Goal: Task Accomplishment & Management: Manage account settings

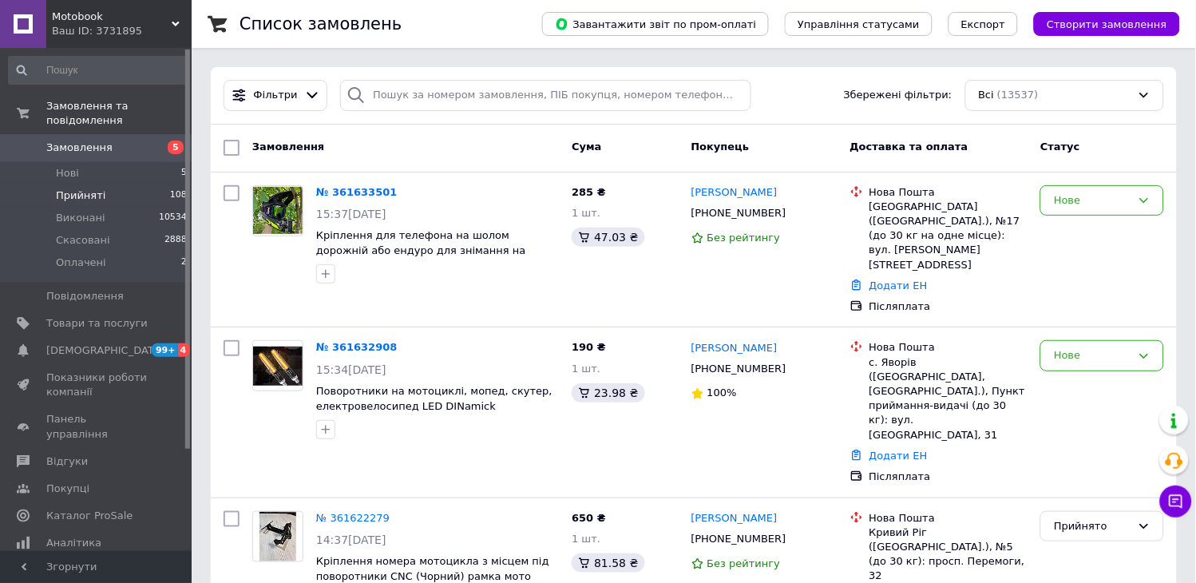
click at [98, 188] on span "Прийняті" at bounding box center [81, 195] width 50 height 14
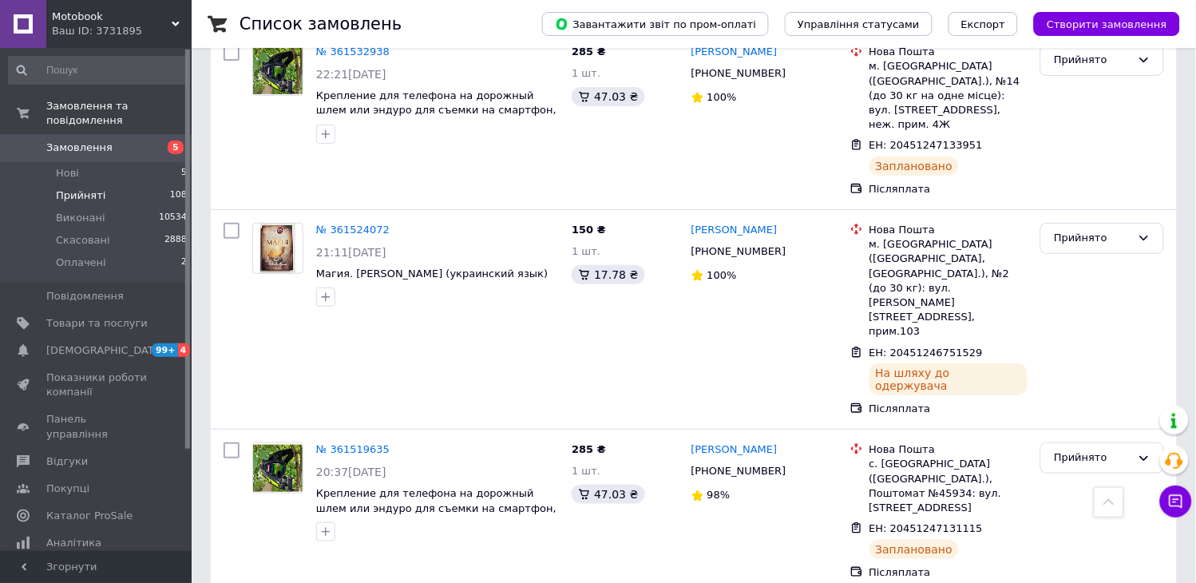
scroll to position [2794, 0]
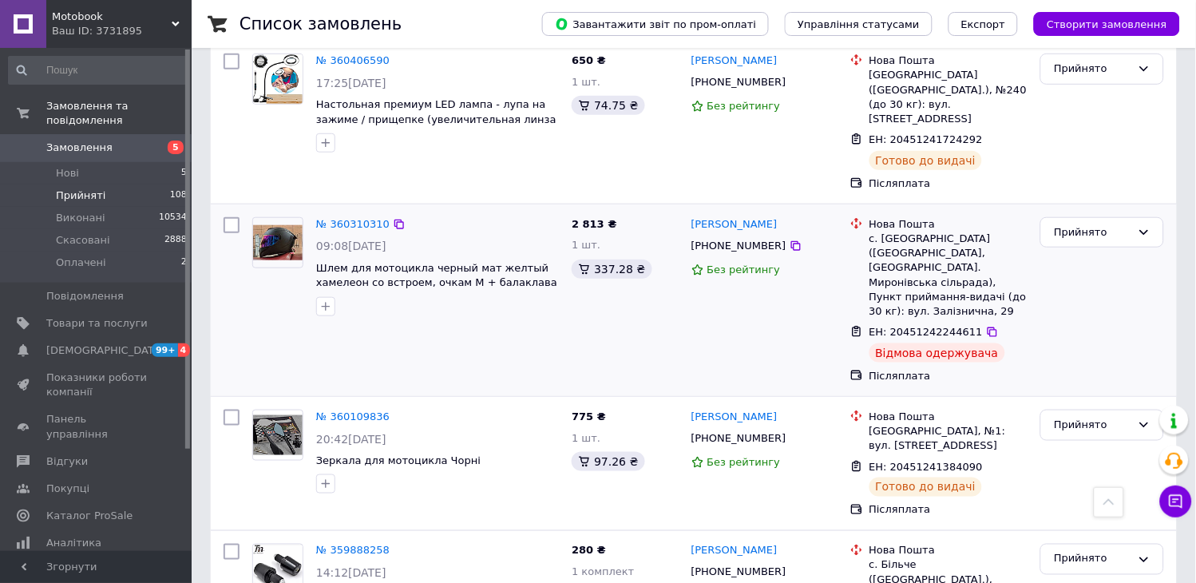
scroll to position [177, 0]
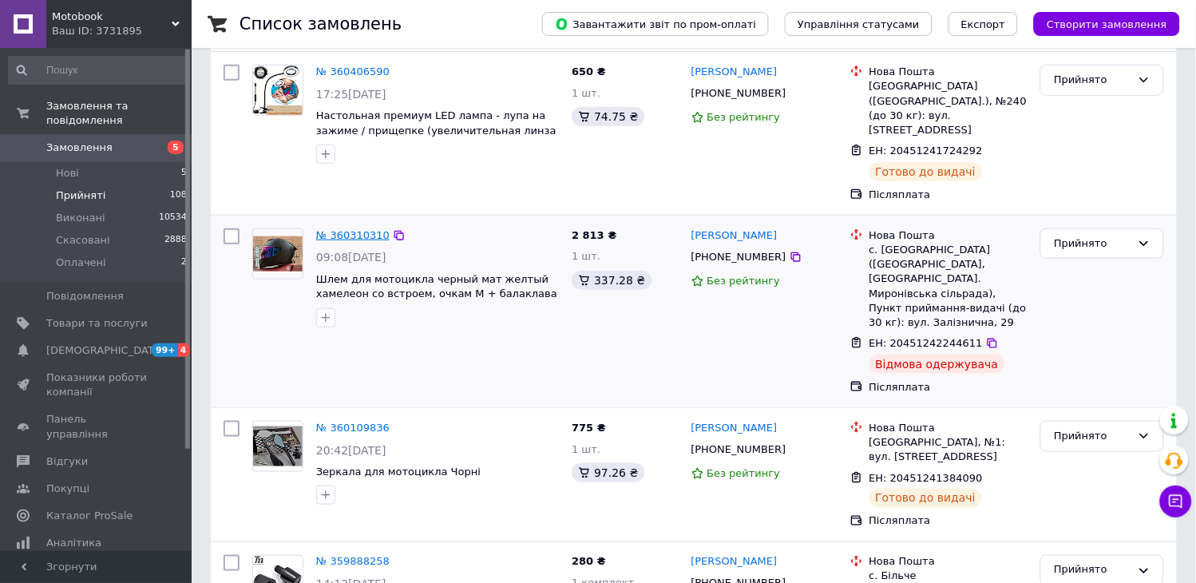
click at [367, 229] on link "№ 360310310" at bounding box center [352, 235] width 73 height 12
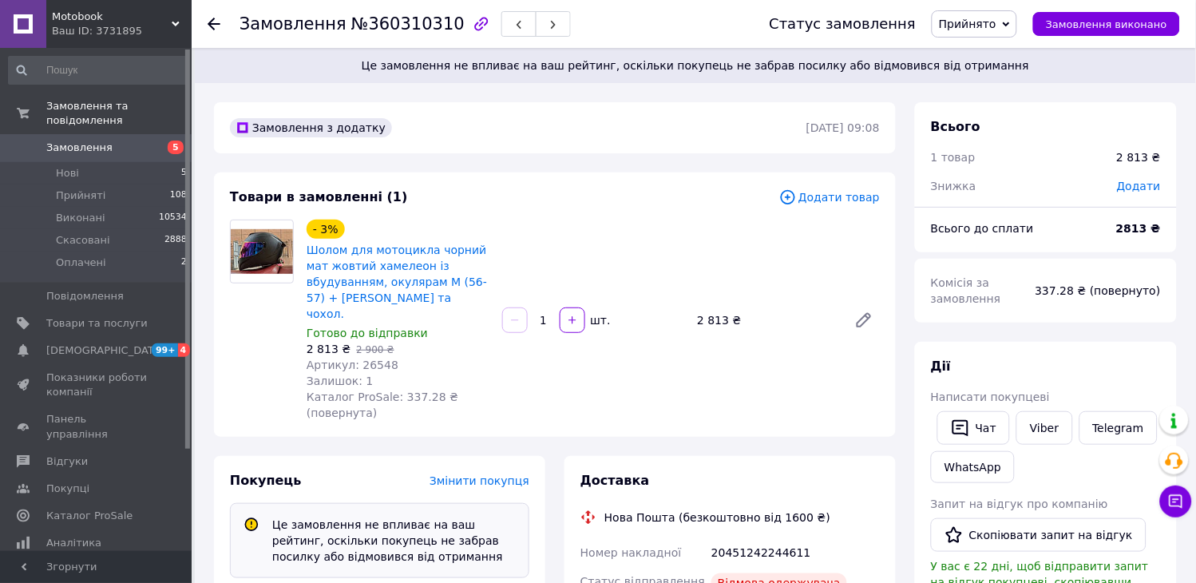
click at [1010, 22] on icon at bounding box center [1006, 24] width 7 height 5
click at [982, 80] on li "Скасовано" at bounding box center [975, 80] width 84 height 24
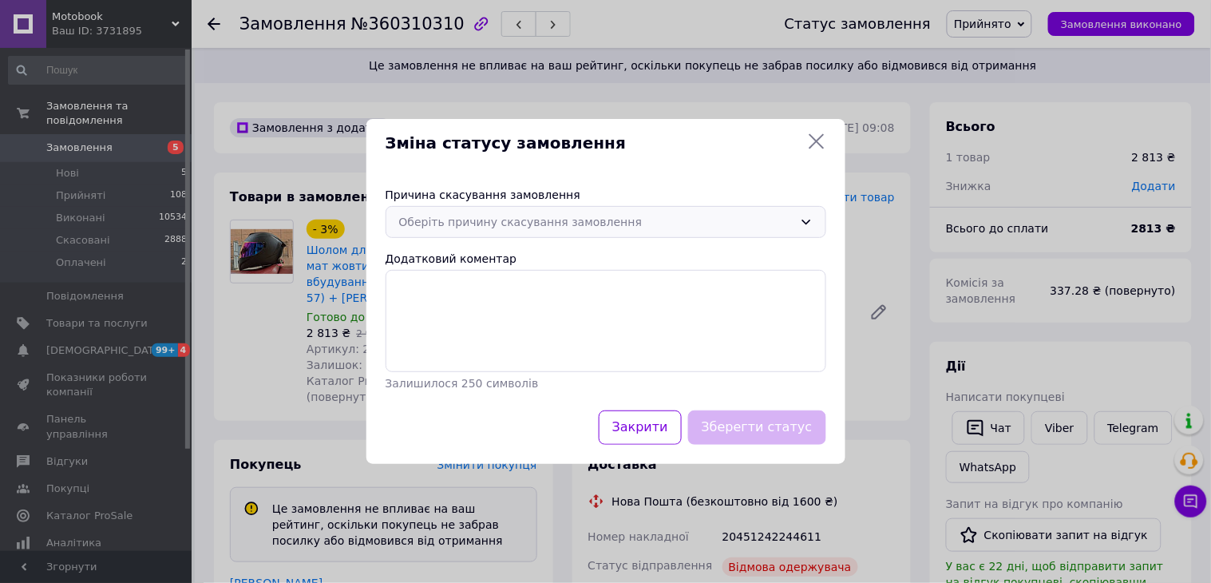
click at [811, 216] on icon at bounding box center [806, 222] width 13 height 13
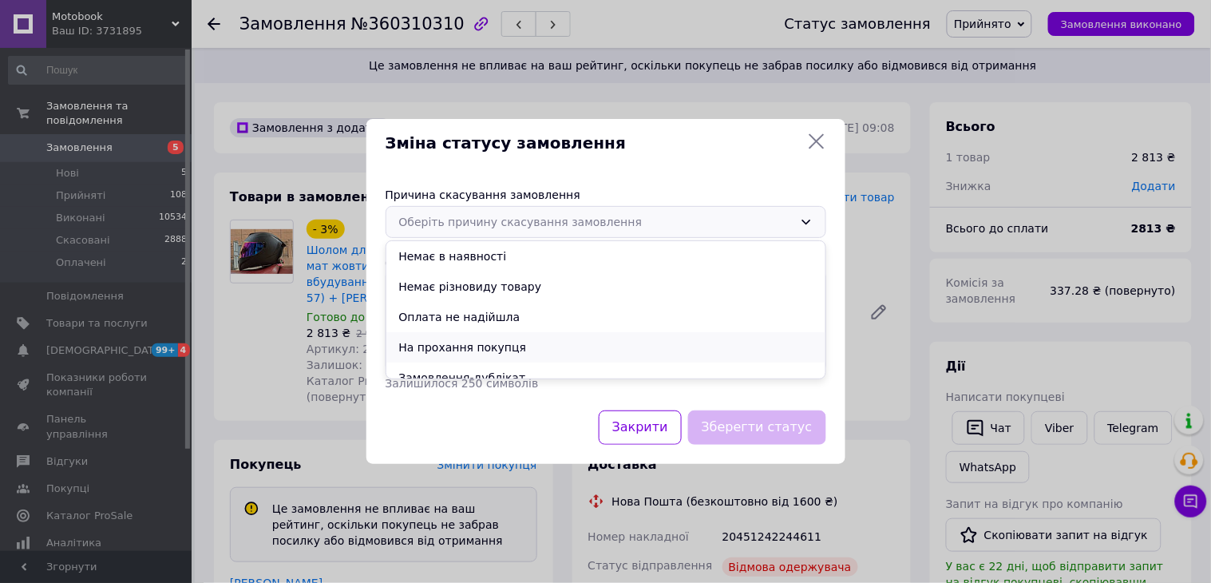
click at [484, 342] on li "На прохання покупця" at bounding box center [606, 347] width 439 height 30
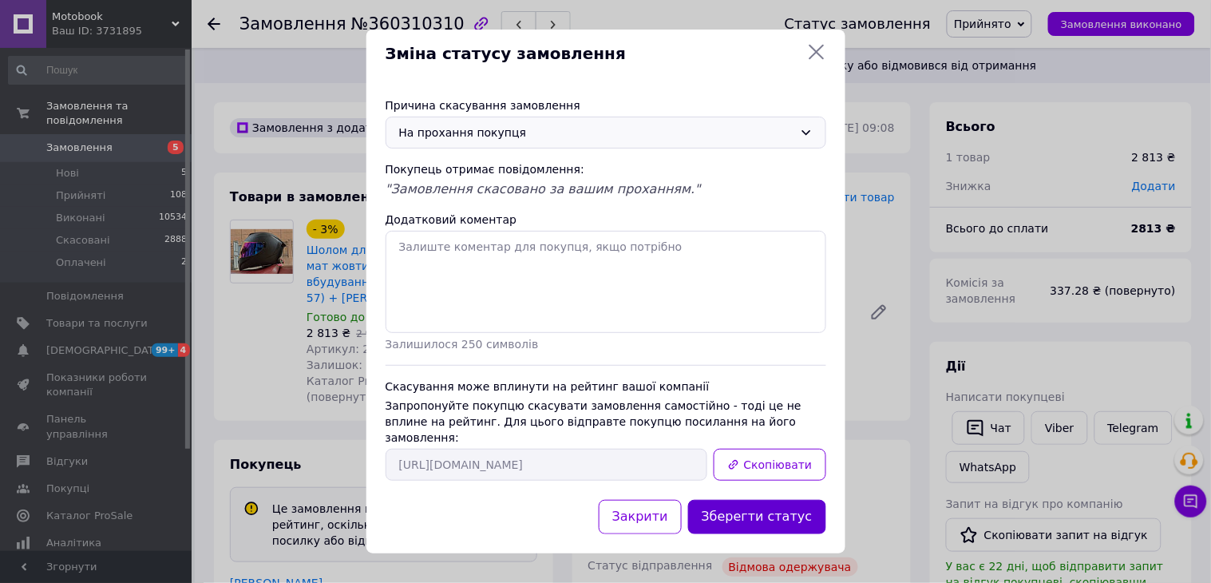
click at [767, 506] on button "Зберегти статус" at bounding box center [757, 517] width 138 height 34
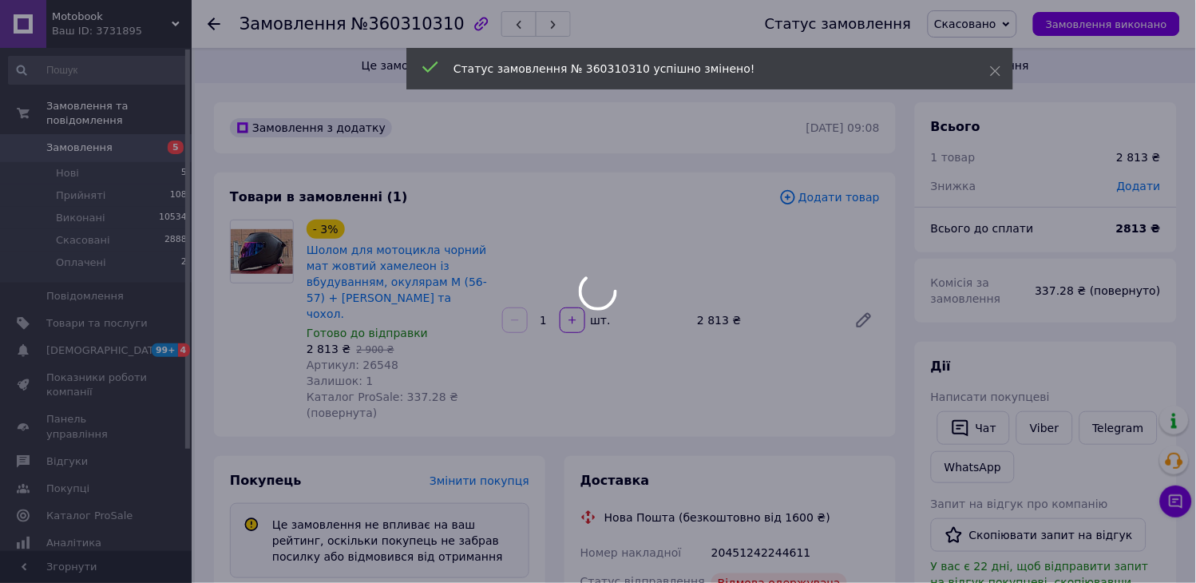
click at [212, 22] on div at bounding box center [598, 291] width 1196 height 583
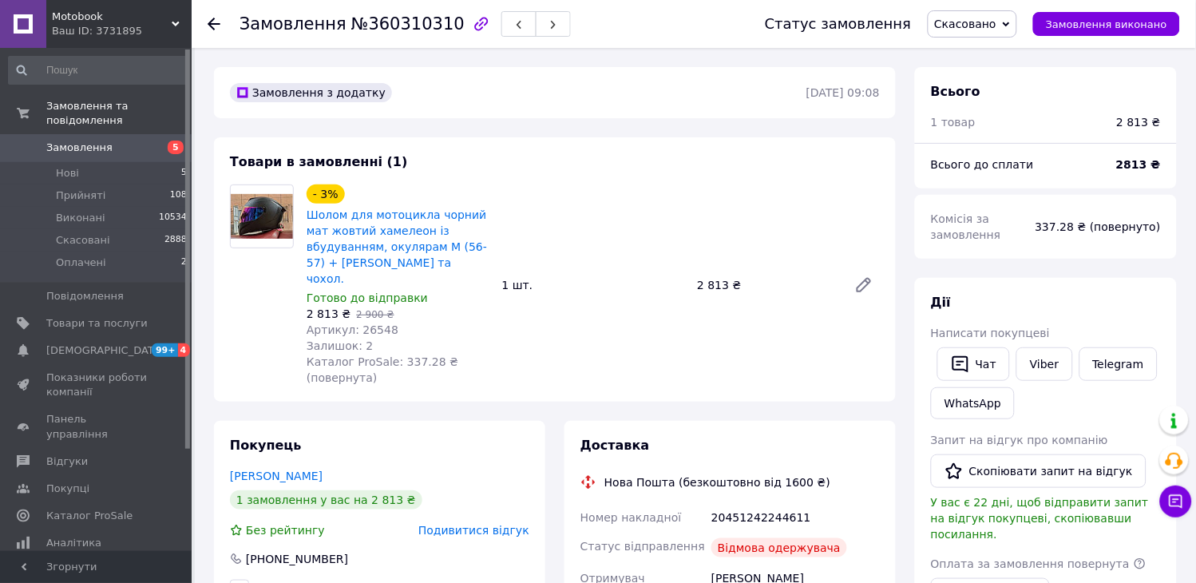
click at [212, 21] on icon at bounding box center [214, 24] width 13 height 13
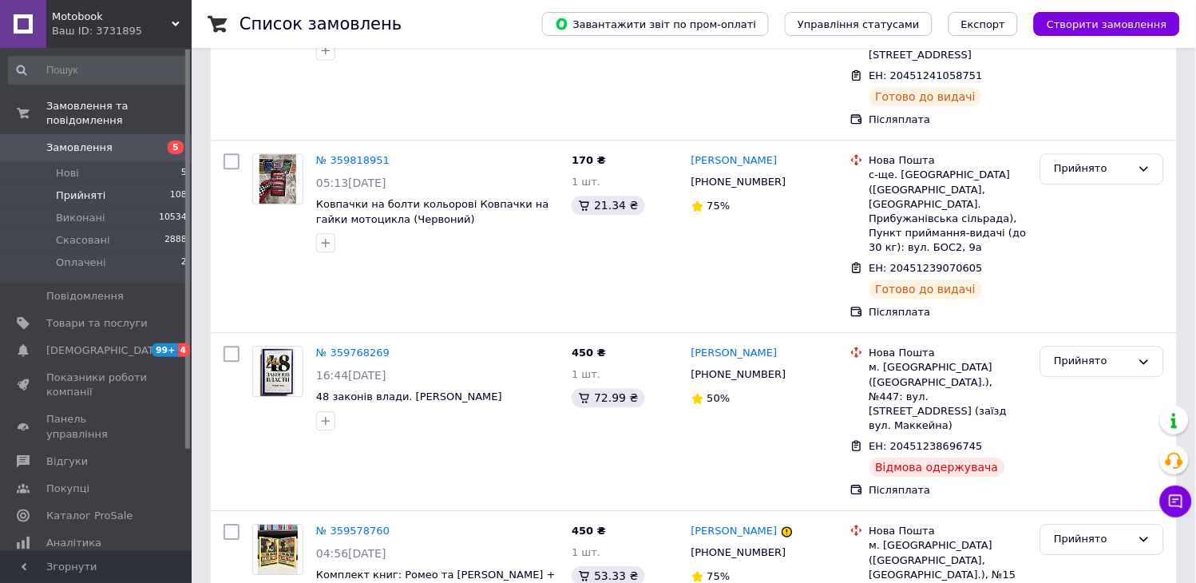
scroll to position [951, 0]
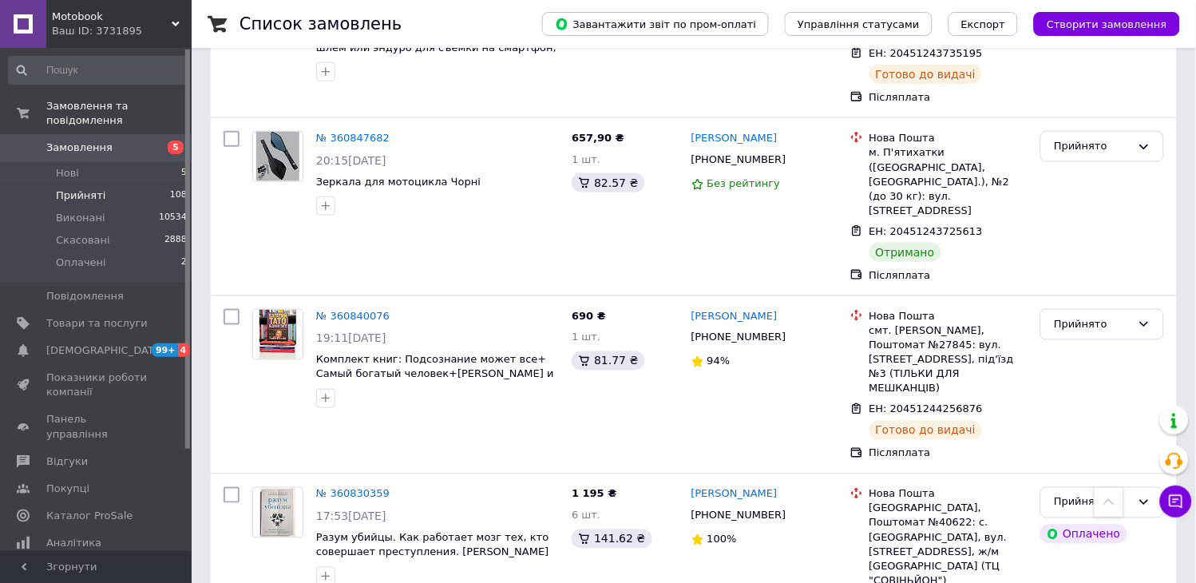
scroll to position [1508, 0]
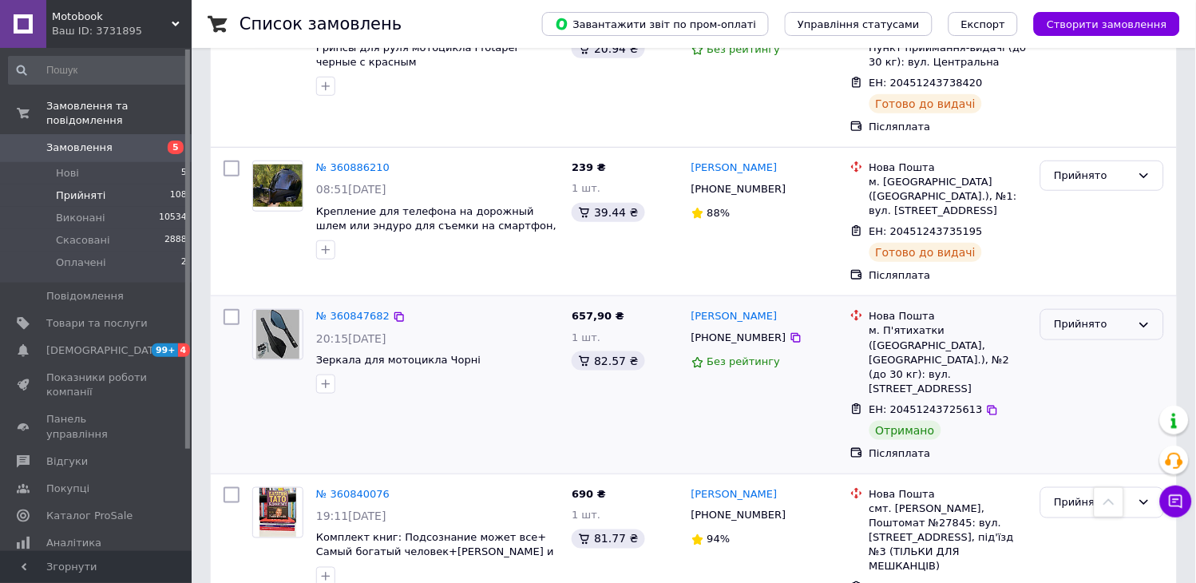
click at [1137, 309] on div "Прийнято" at bounding box center [1103, 324] width 124 height 31
drag, startPoint x: 1068, startPoint y: 212, endPoint x: 860, endPoint y: 281, distance: 219.0
click at [1068, 343] on li "Виконано" at bounding box center [1102, 358] width 122 height 30
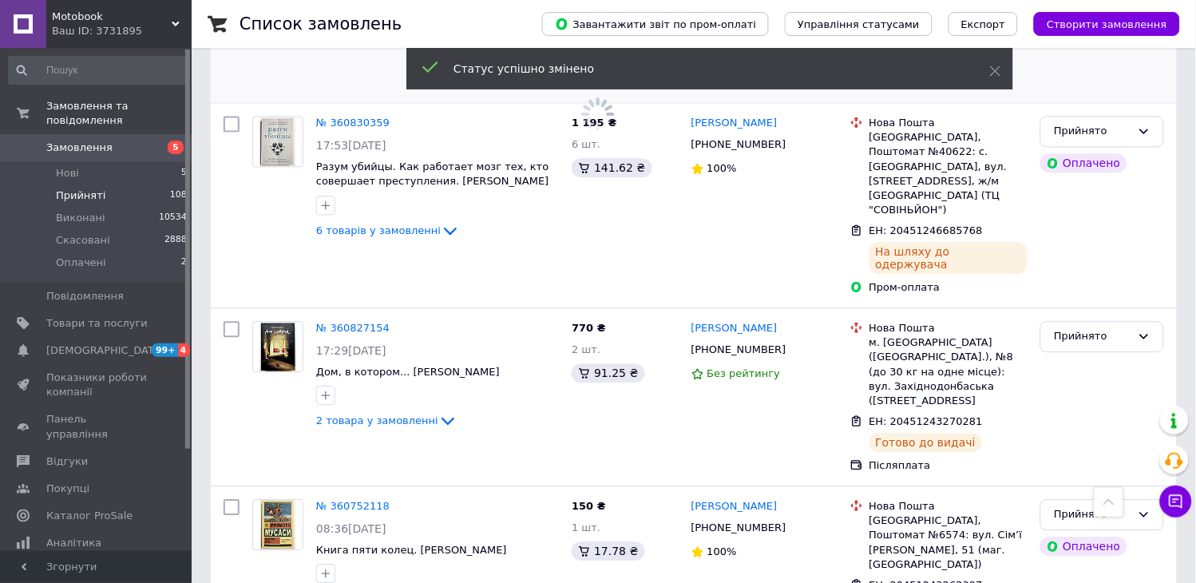
scroll to position [2040, 0]
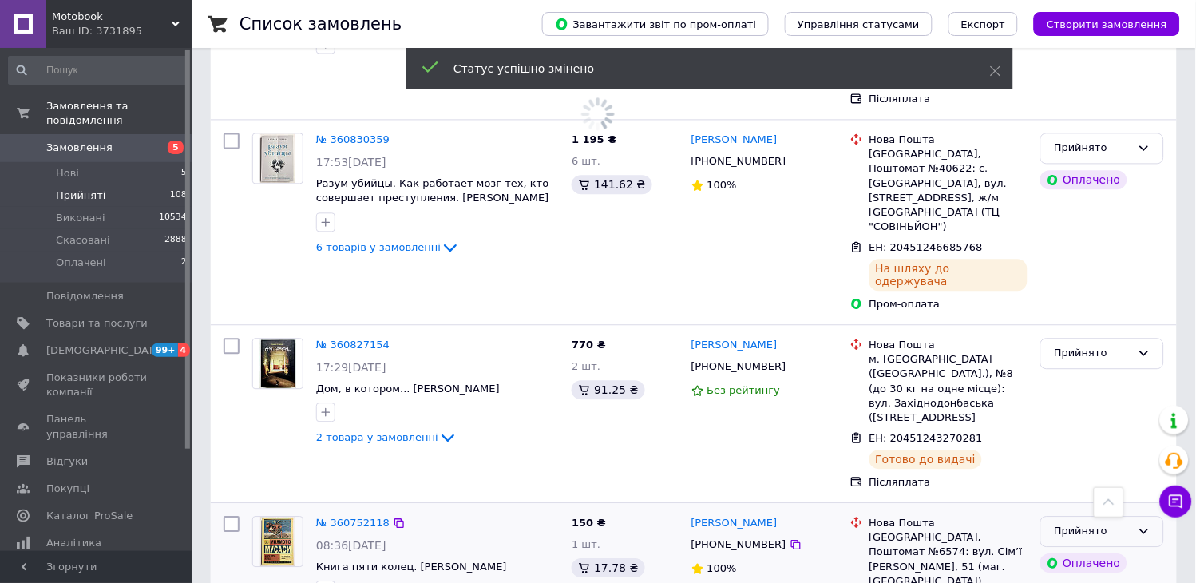
click at [1146, 525] on icon at bounding box center [1144, 531] width 13 height 13
click at [1096, 550] on li "Виконано" at bounding box center [1102, 565] width 122 height 30
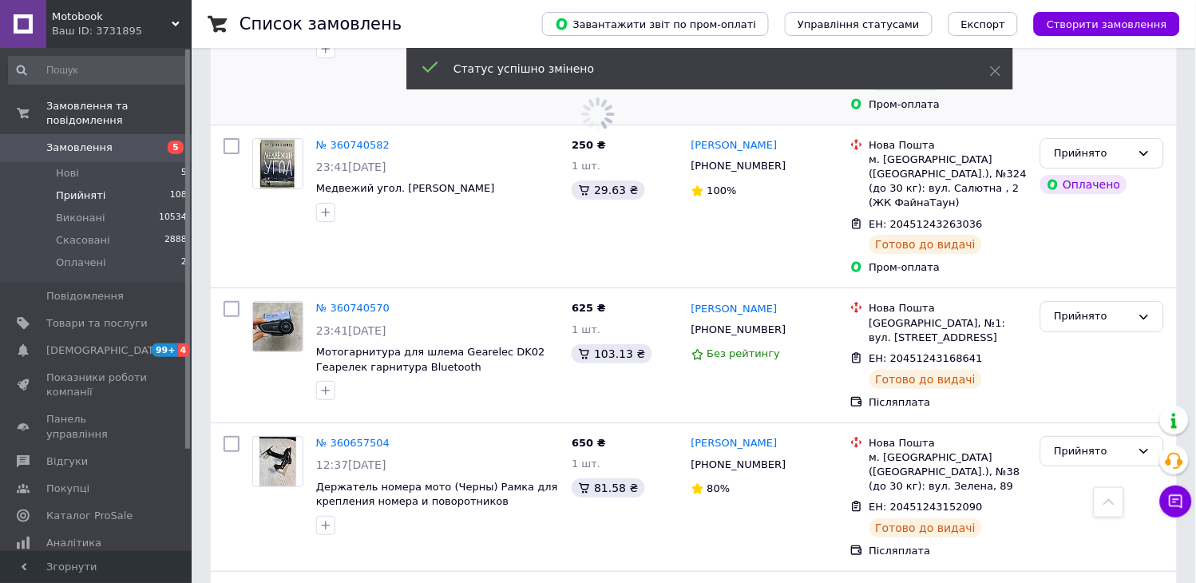
scroll to position [2608, 0]
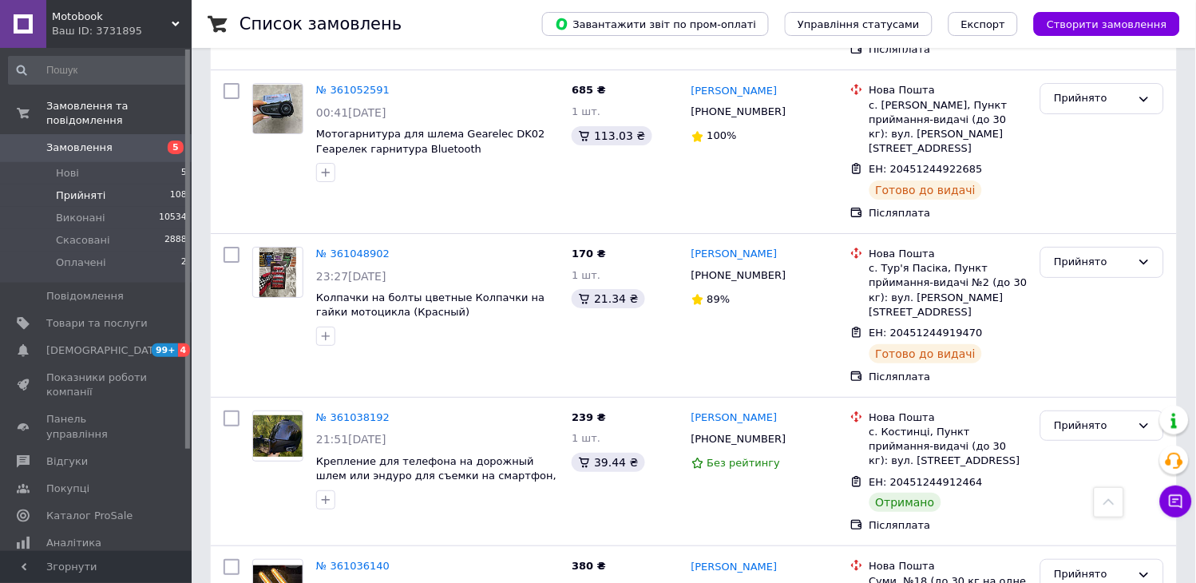
scroll to position [2667, 0]
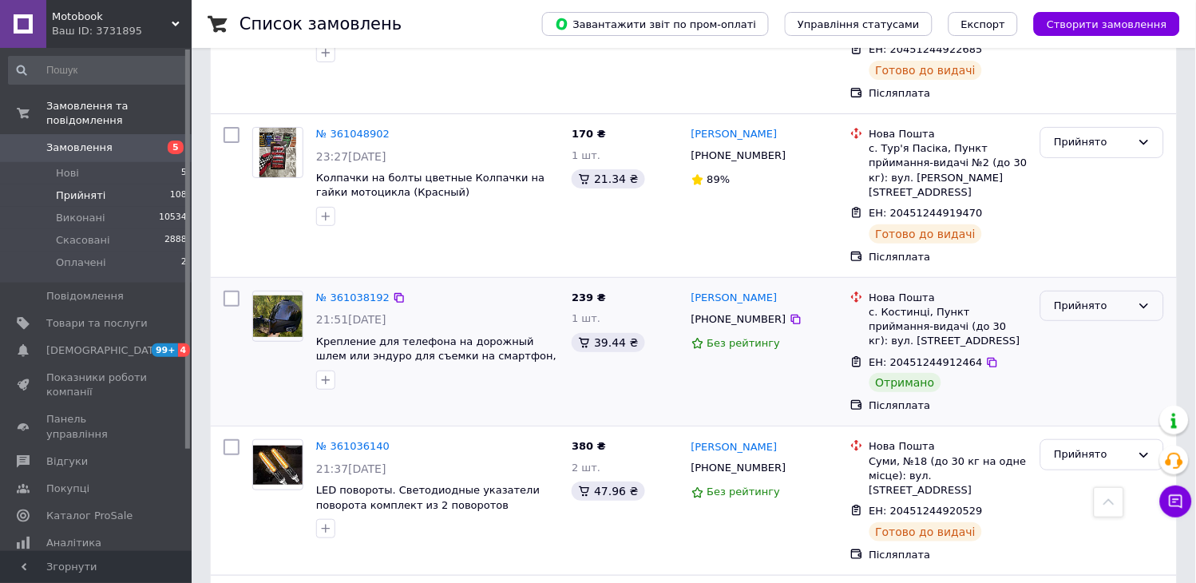
drag, startPoint x: 1118, startPoint y: 122, endPoint x: 1110, endPoint y: 129, distance: 10.7
click at [1118, 298] on div "Прийнято" at bounding box center [1092, 306] width 77 height 17
click at [1079, 324] on li "Виконано" at bounding box center [1102, 339] width 122 height 30
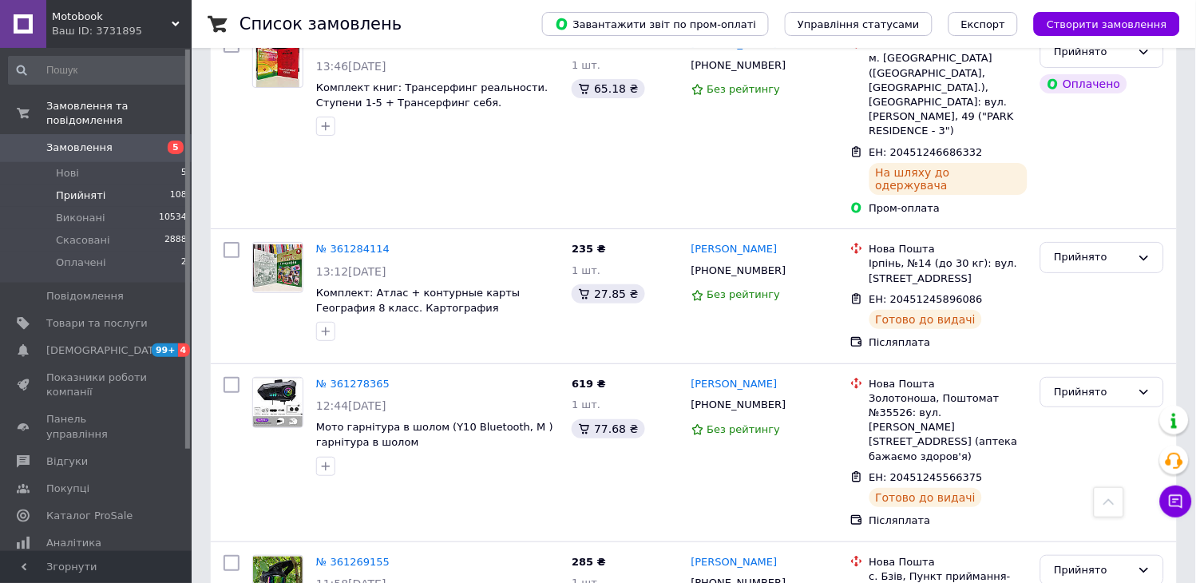
scroll to position [2619, 0]
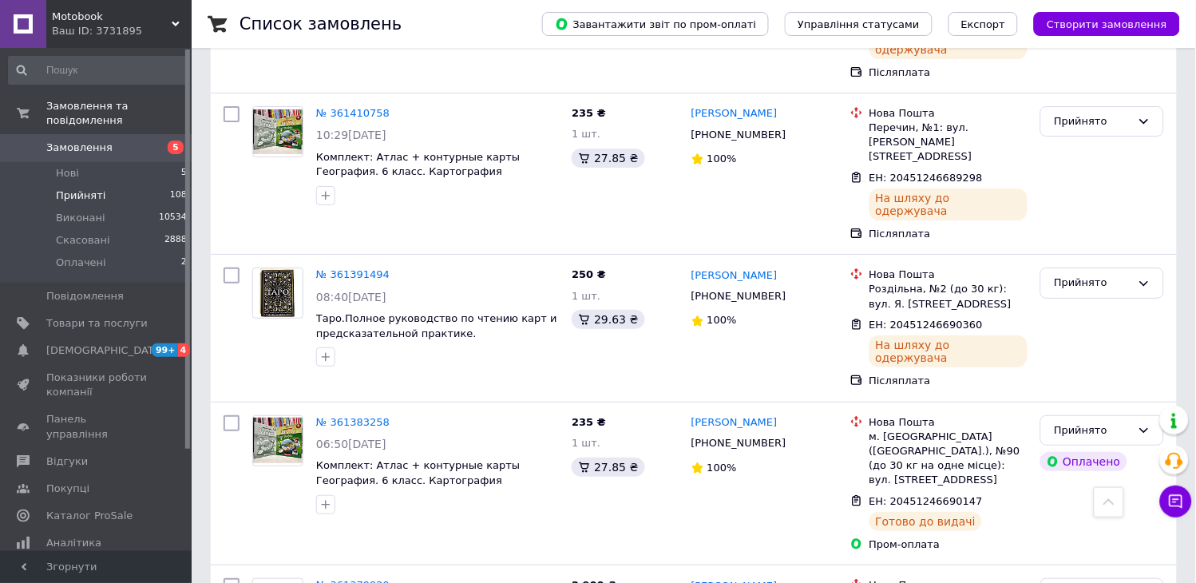
scroll to position [2615, 0]
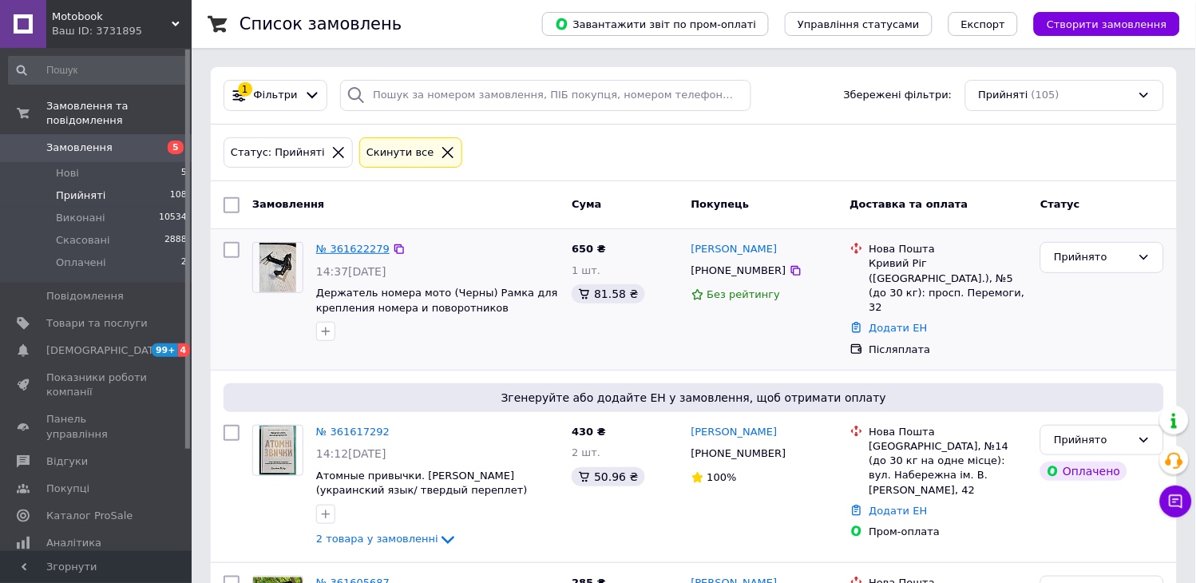
click at [351, 251] on link "№ 361622279" at bounding box center [352, 249] width 73 height 12
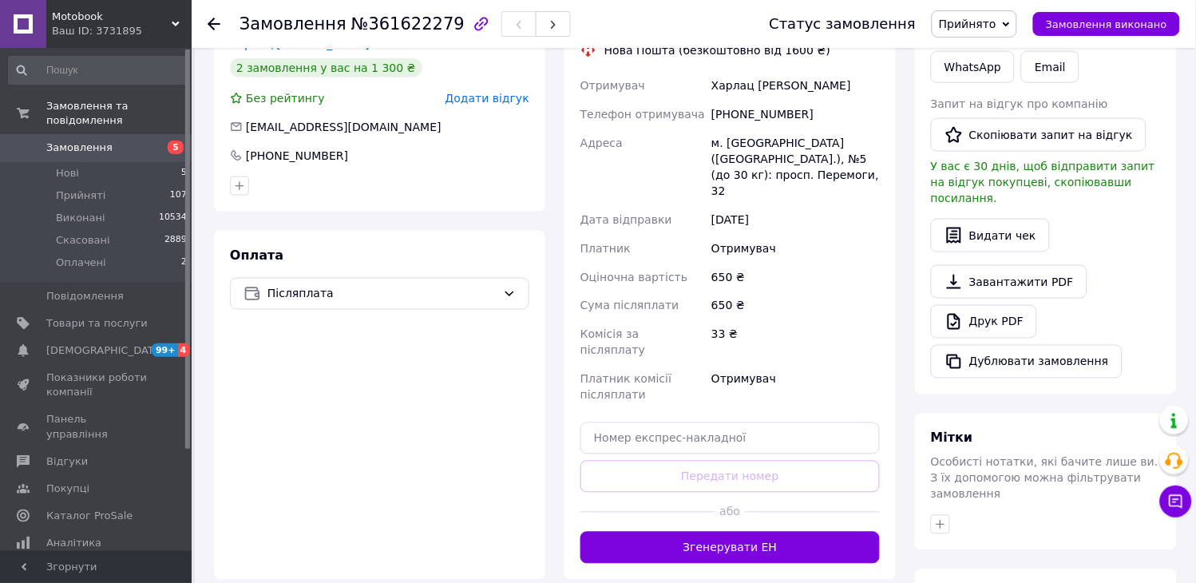
scroll to position [427, 0]
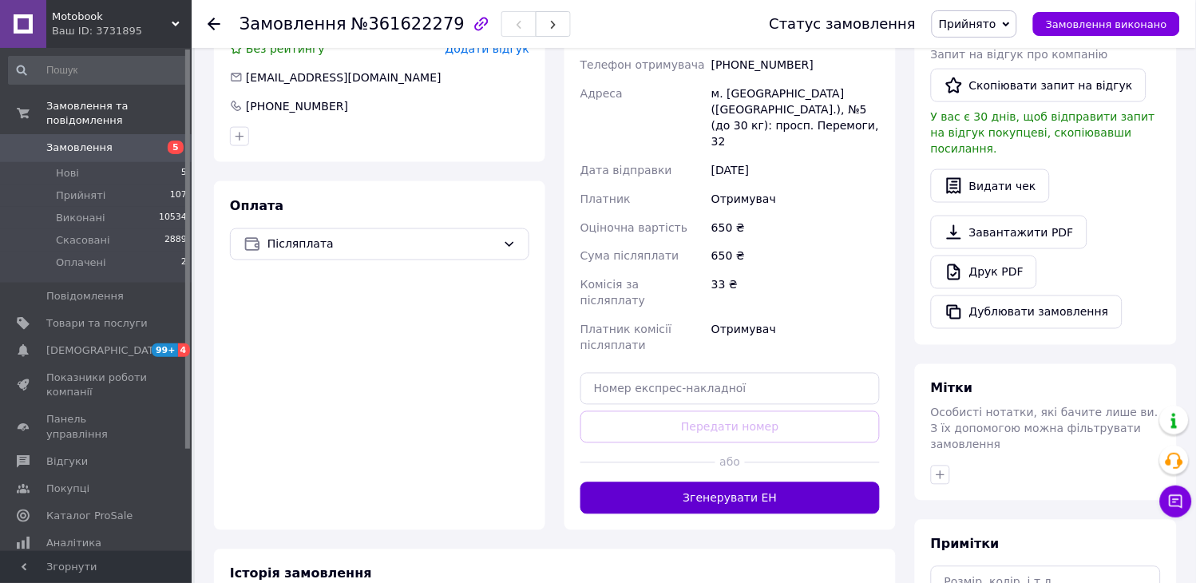
click at [701, 482] on button "Згенерувати ЕН" at bounding box center [730, 498] width 299 height 32
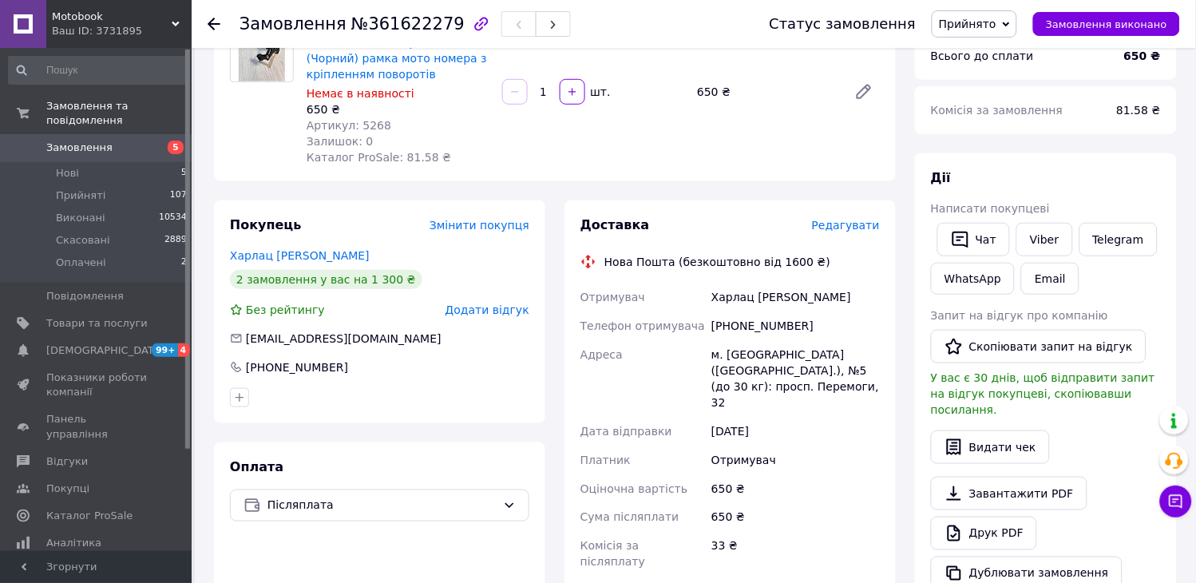
scroll to position [161, 0]
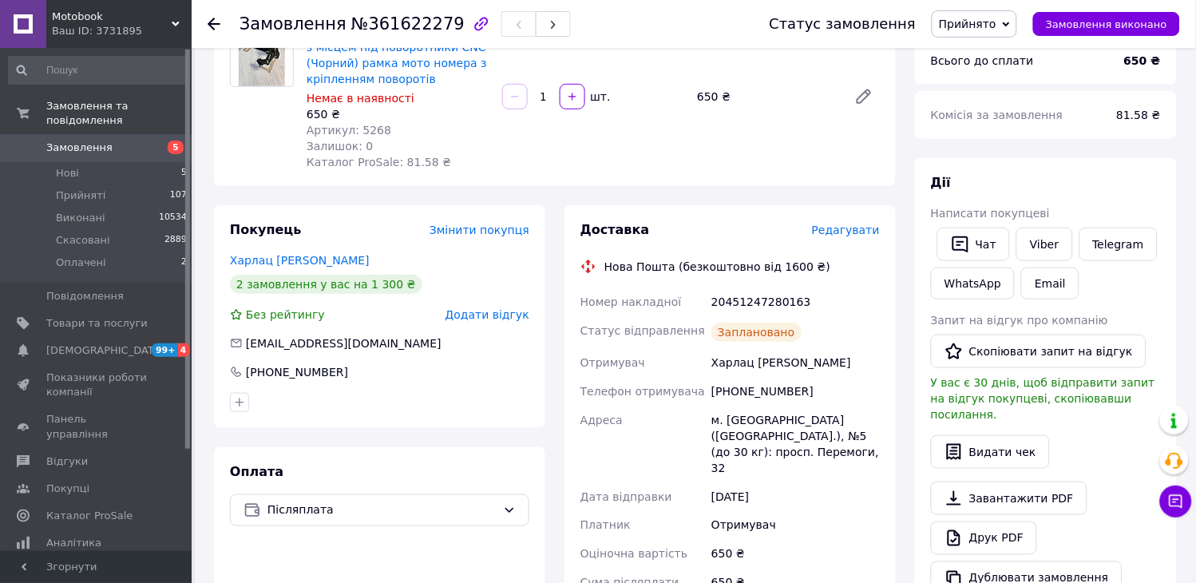
click at [214, 22] on icon at bounding box center [214, 24] width 13 height 13
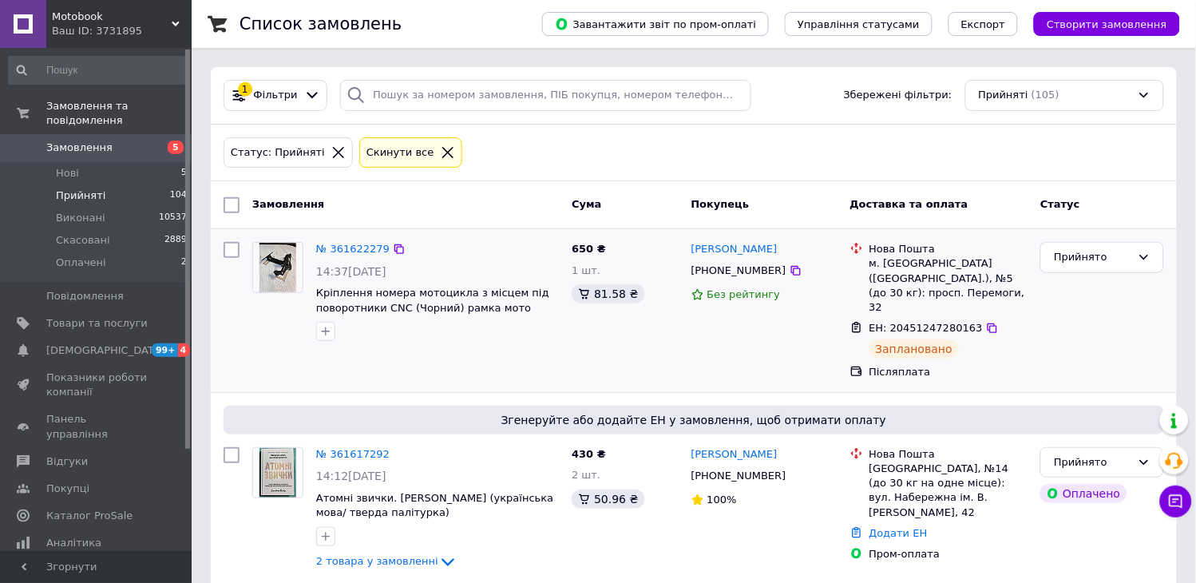
scroll to position [266, 0]
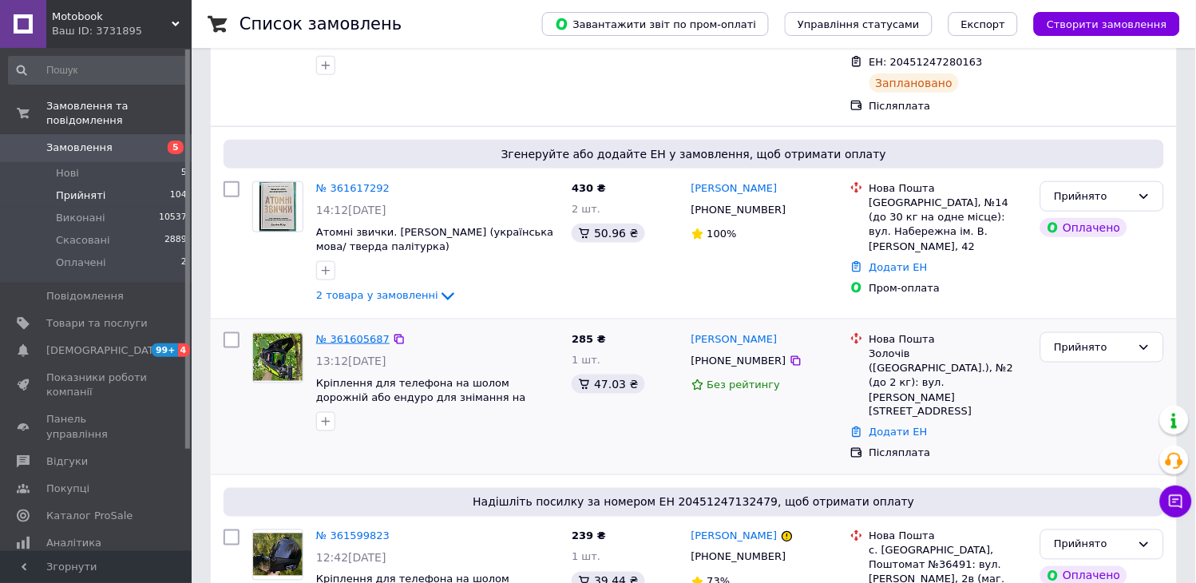
click at [369, 333] on link "№ 361605687" at bounding box center [352, 339] width 73 height 12
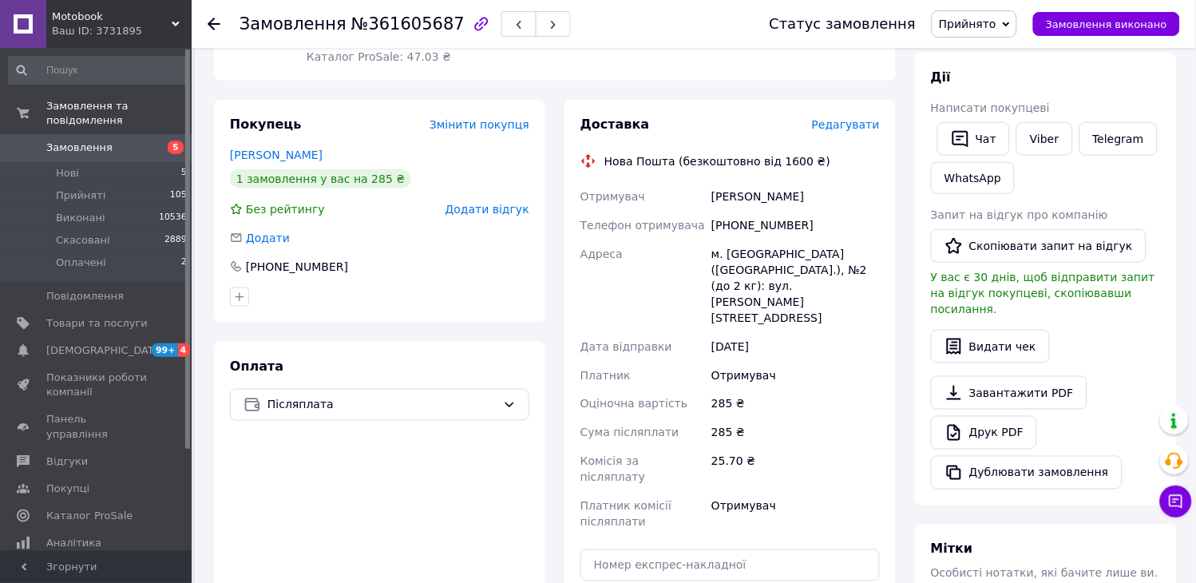
scroll to position [266, 0]
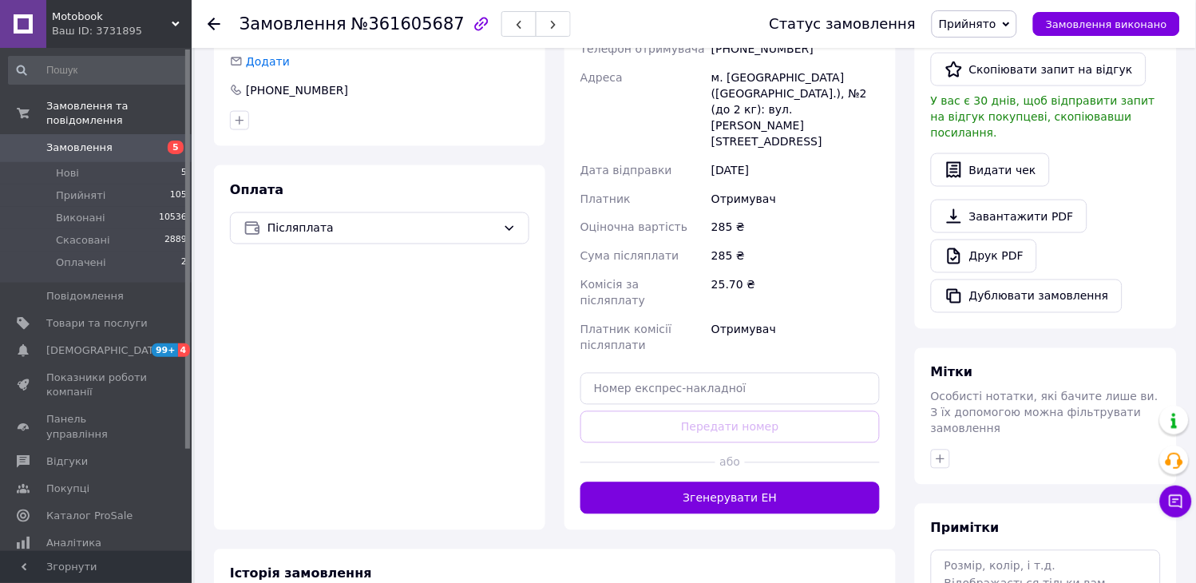
click at [707, 482] on button "Згенерувати ЕН" at bounding box center [730, 498] width 299 height 32
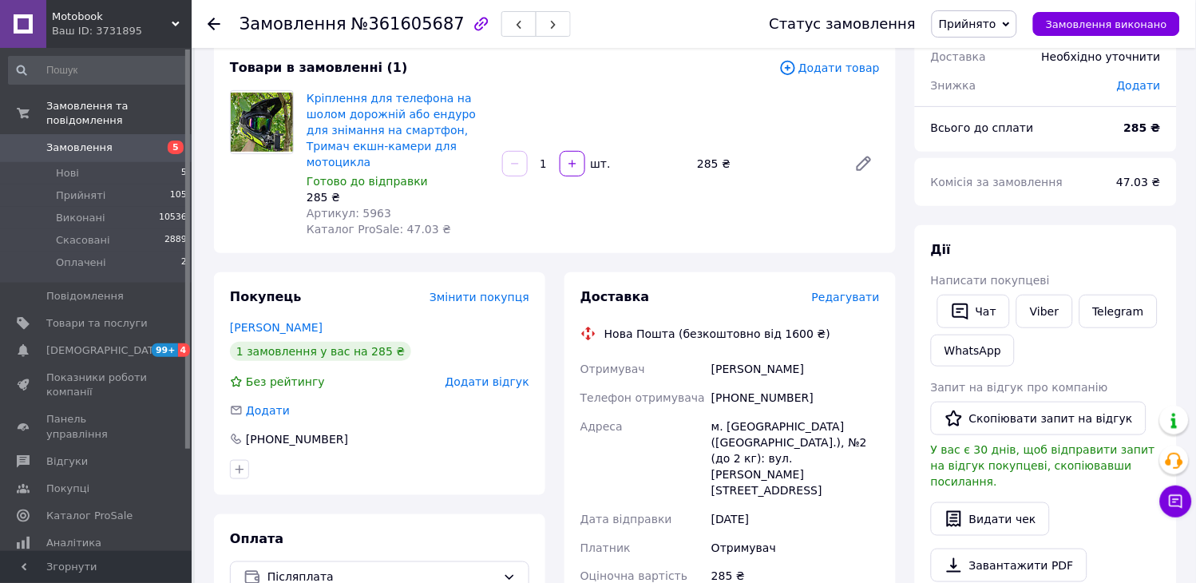
scroll to position [89, 0]
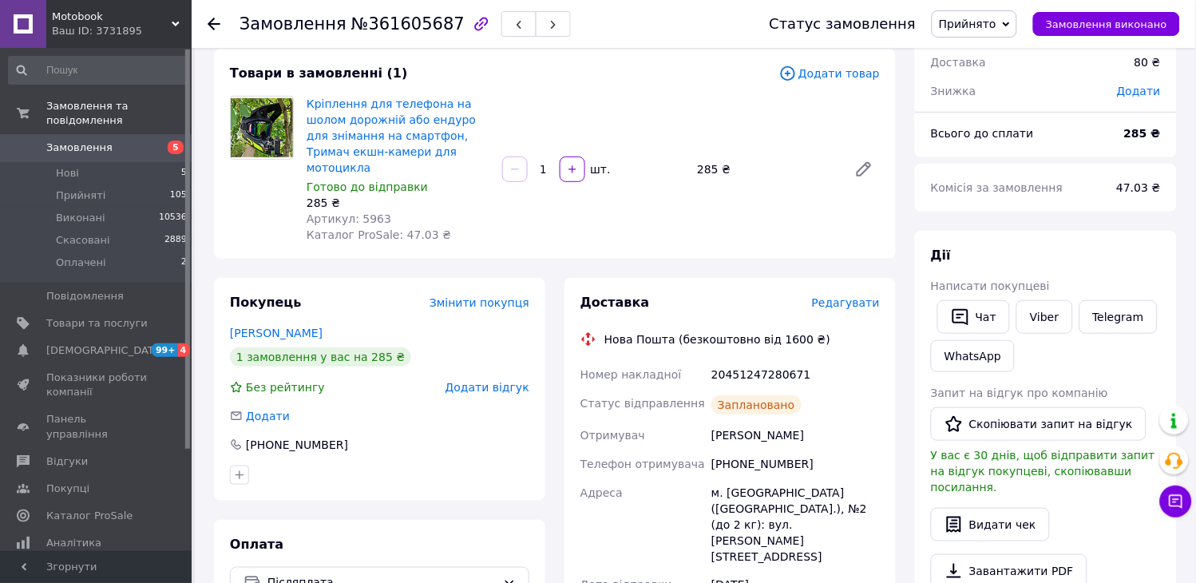
click at [208, 26] on icon at bounding box center [214, 24] width 13 height 13
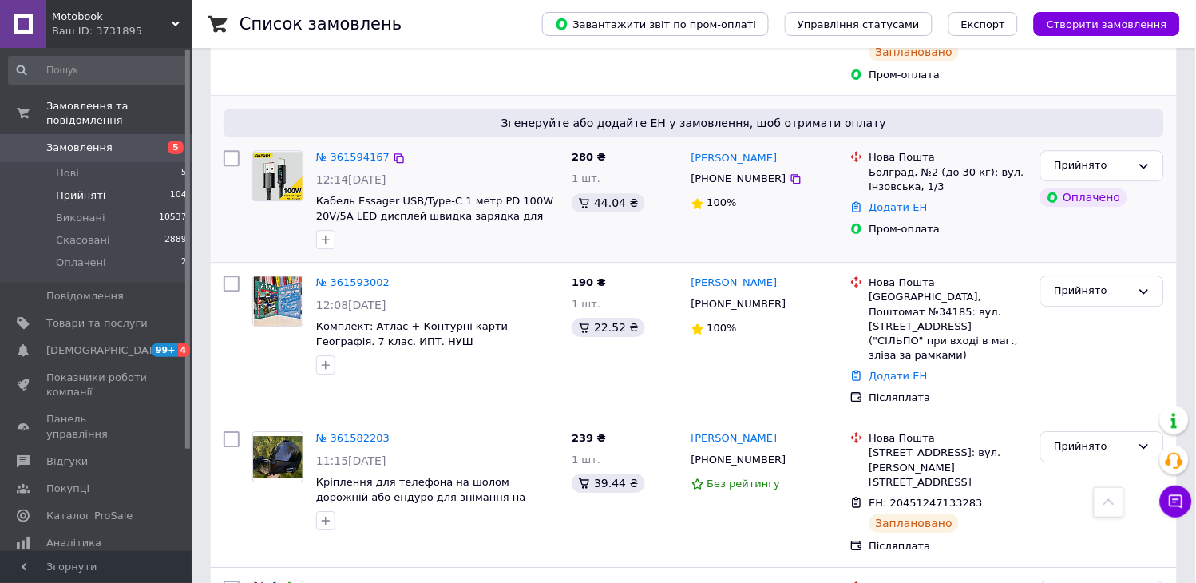
scroll to position [976, 0]
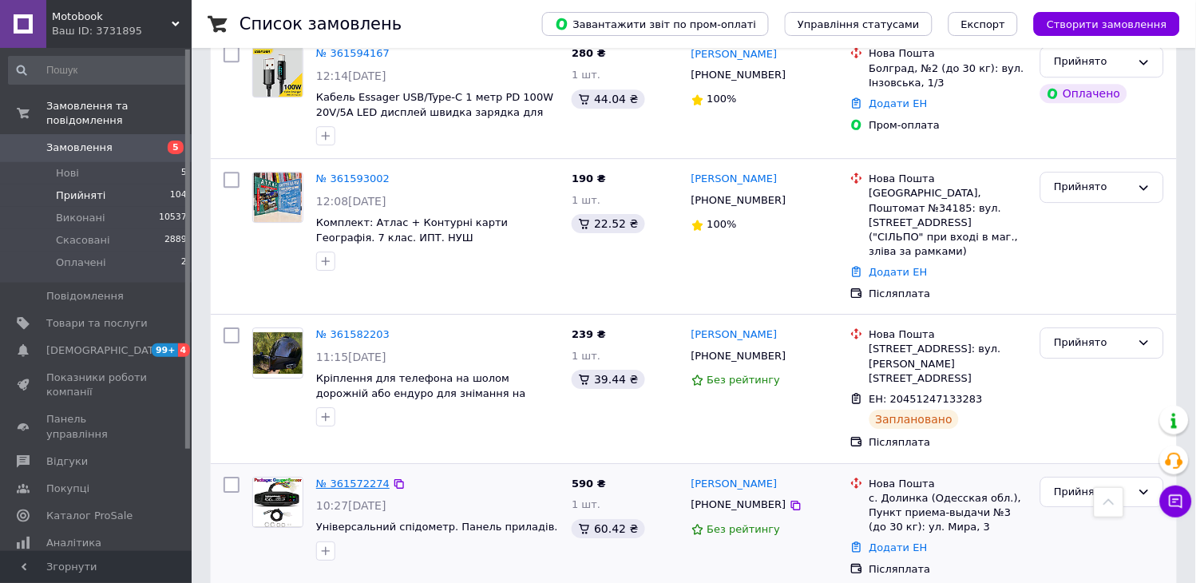
click at [353, 478] on link "№ 361572274" at bounding box center [352, 484] width 73 height 12
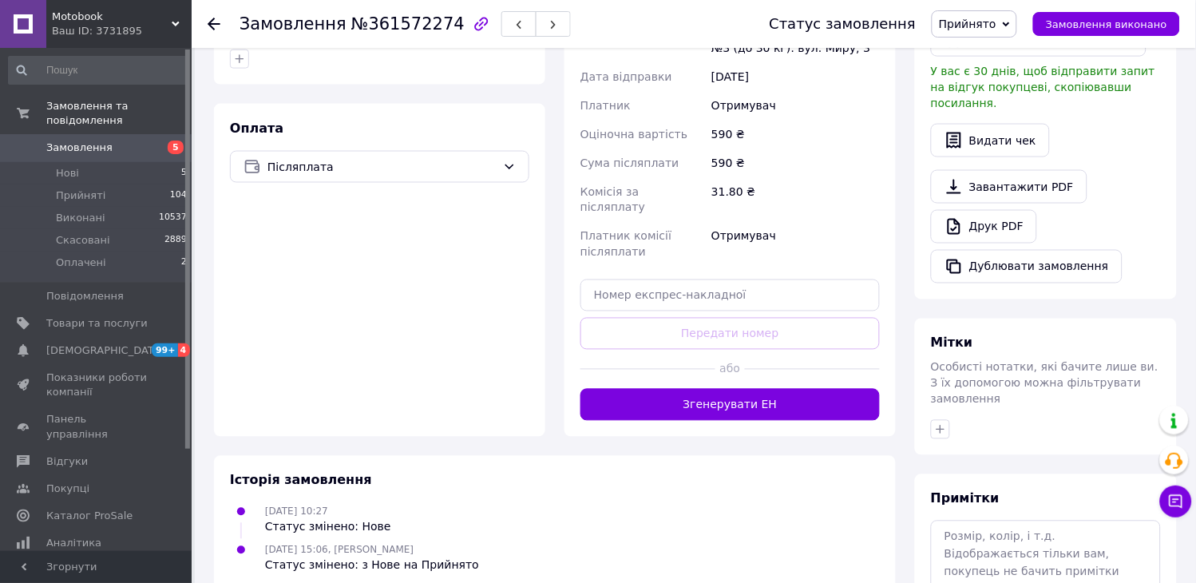
scroll to position [474, 0]
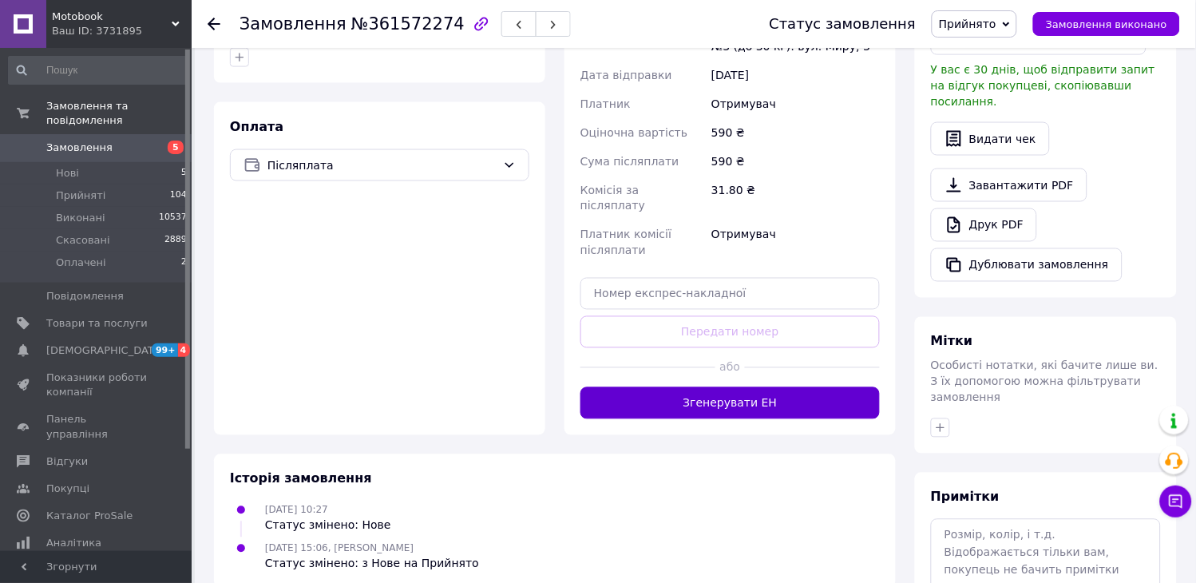
click at [754, 395] on button "Згенерувати ЕН" at bounding box center [730, 403] width 299 height 32
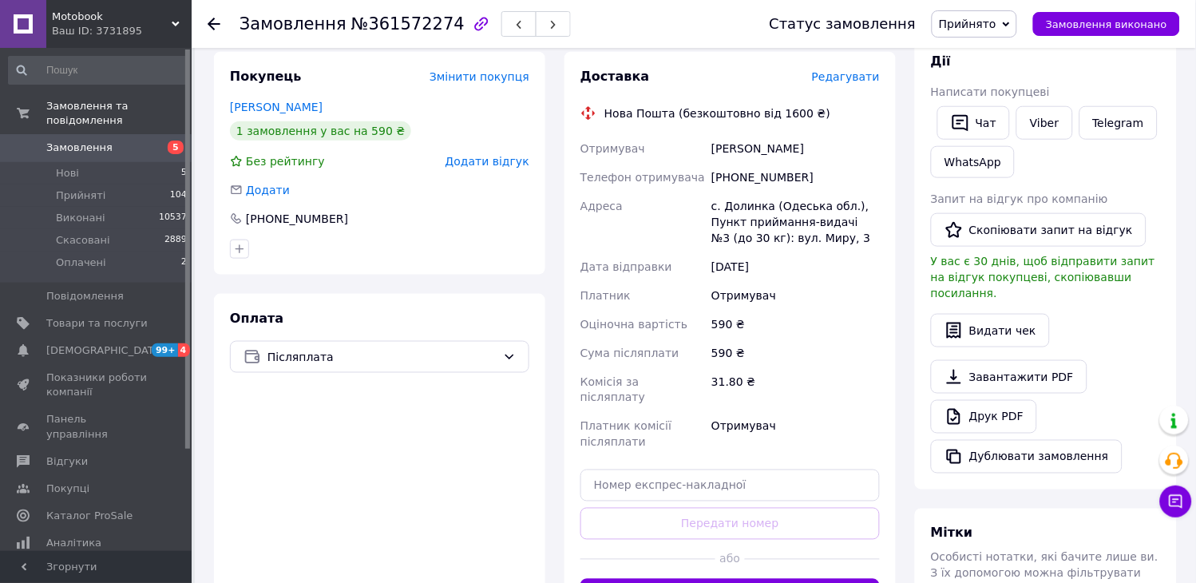
scroll to position [297, 0]
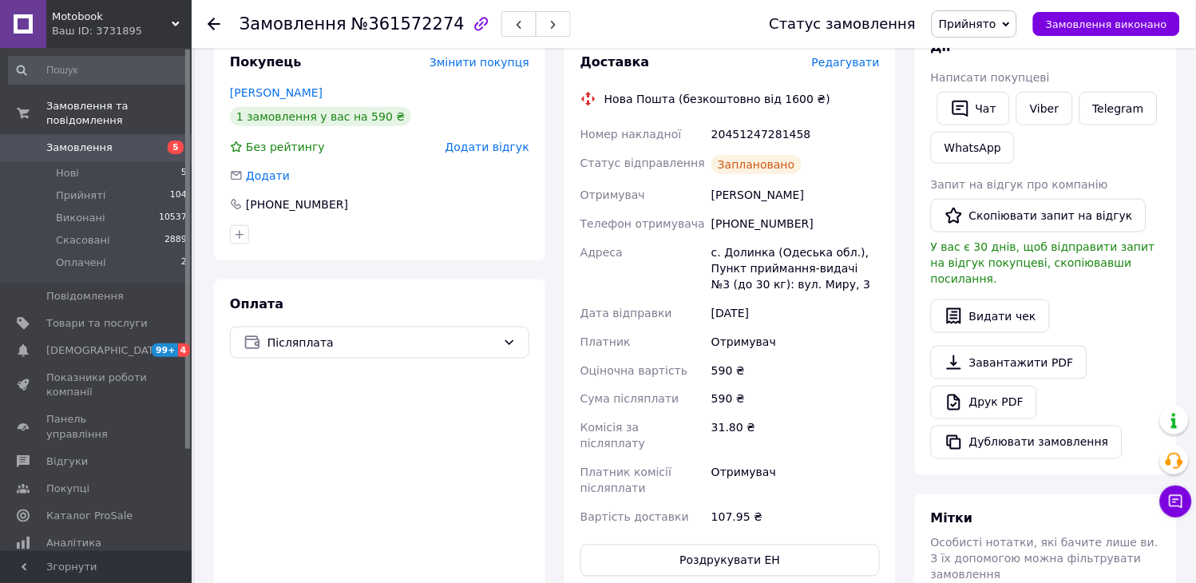
click at [213, 21] on icon at bounding box center [214, 24] width 13 height 13
